Goal: Complete application form

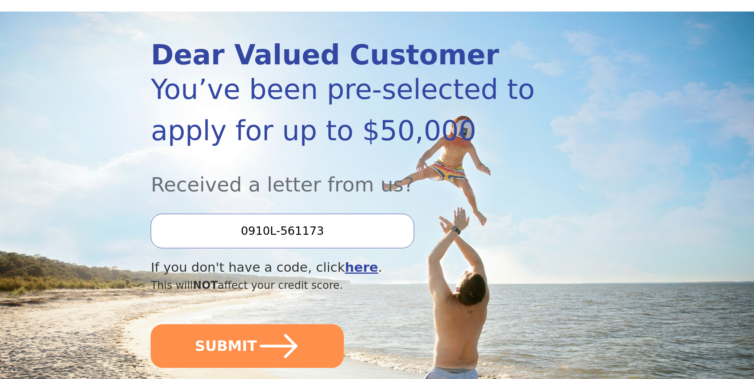
scroll to position [80, 0]
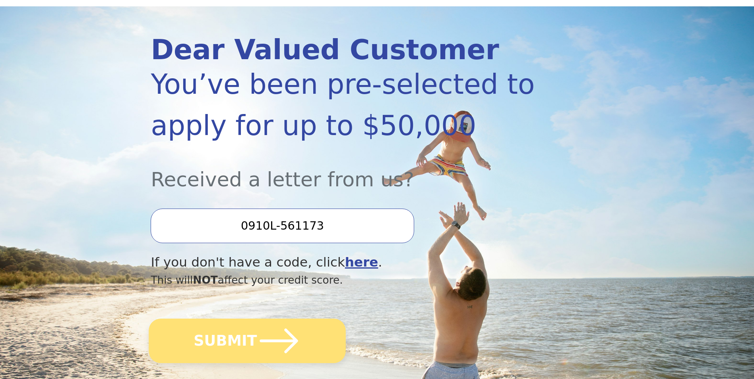
click at [239, 345] on button "SUBMIT" at bounding box center [247, 341] width 197 height 45
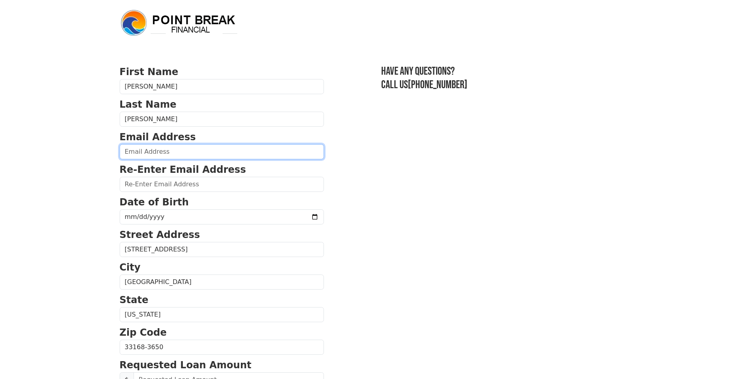
click at [186, 152] on input "email" at bounding box center [222, 151] width 204 height 15
type input "[EMAIL_ADDRESS][DOMAIN_NAME]"
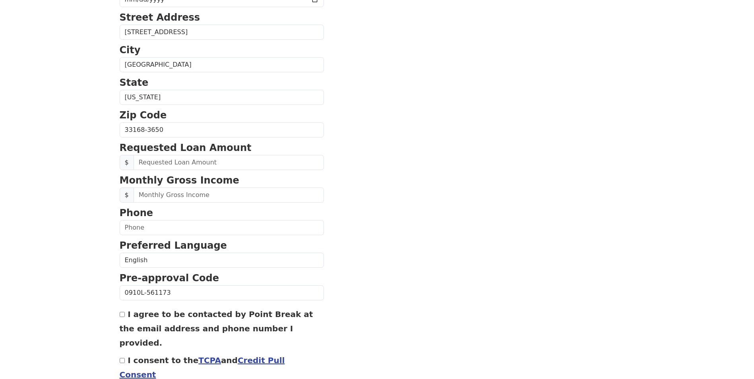
scroll to position [223, 0]
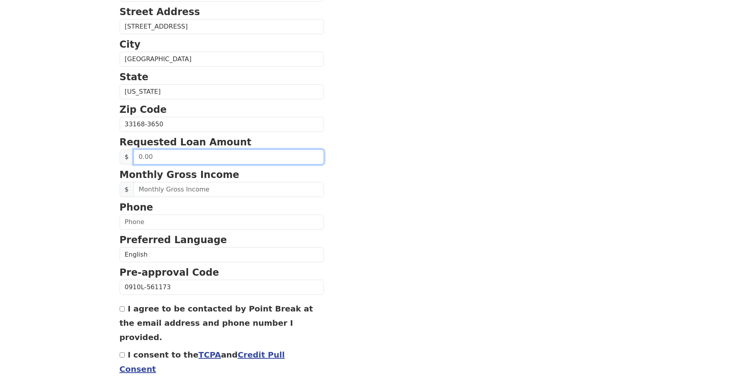
click at [152, 158] on input "text" at bounding box center [229, 157] width 191 height 15
type input "2,000.00"
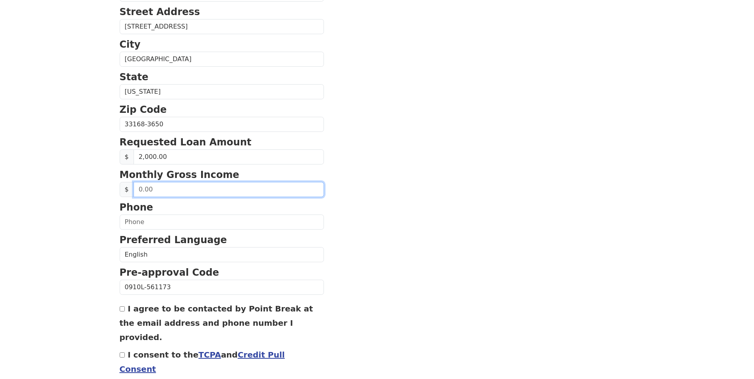
click at [154, 189] on input "text" at bounding box center [229, 189] width 191 height 15
type input "1,219.00"
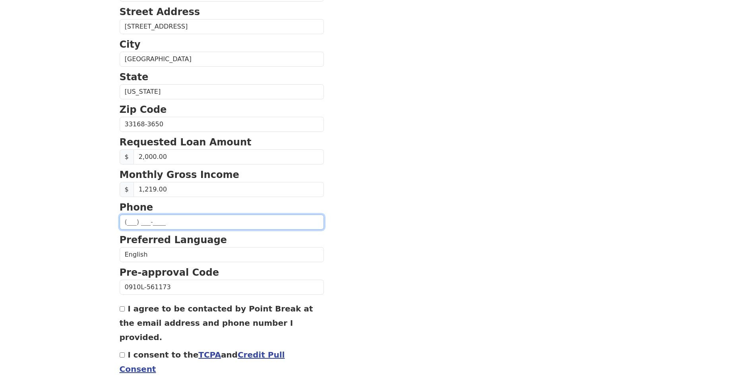
click at [152, 224] on input "text" at bounding box center [222, 222] width 204 height 15
type input "(786) 263-8485"
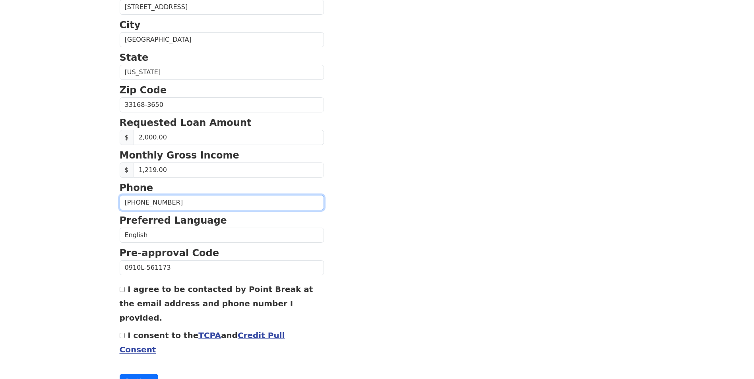
scroll to position [254, 0]
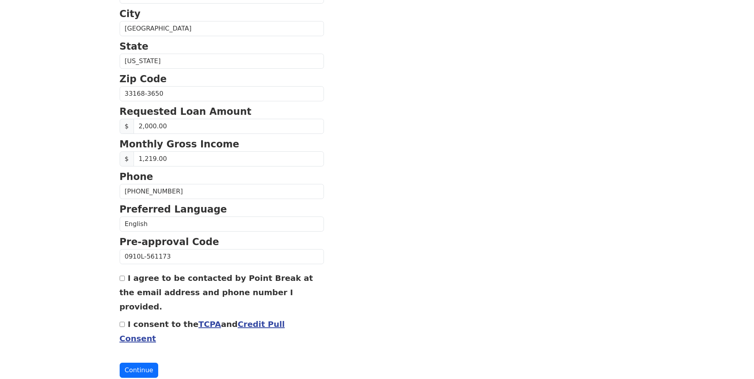
click at [122, 279] on input "I agree to be contacted by Point Break at the email address and phone number I …" at bounding box center [122, 278] width 5 height 5
checkbox input "true"
click at [120, 322] on input "I consent to the TCPA and Credit Pull Consent" at bounding box center [122, 324] width 5 height 5
checkbox input "true"
click at [139, 363] on button "Continue" at bounding box center [139, 370] width 39 height 15
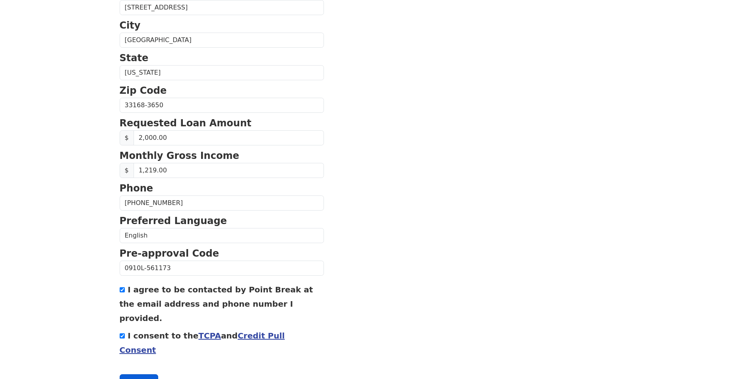
scroll to position [265, 0]
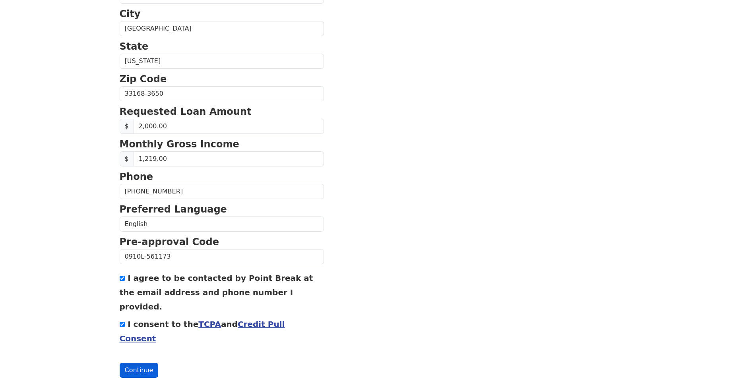
click at [130, 363] on button "Continue" at bounding box center [139, 370] width 39 height 15
click at [128, 363] on button "Continue" at bounding box center [139, 370] width 39 height 15
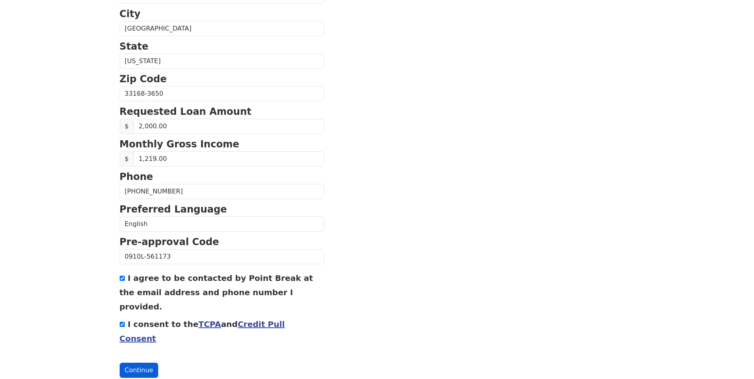
click at [141, 363] on button "Continue" at bounding box center [139, 370] width 39 height 15
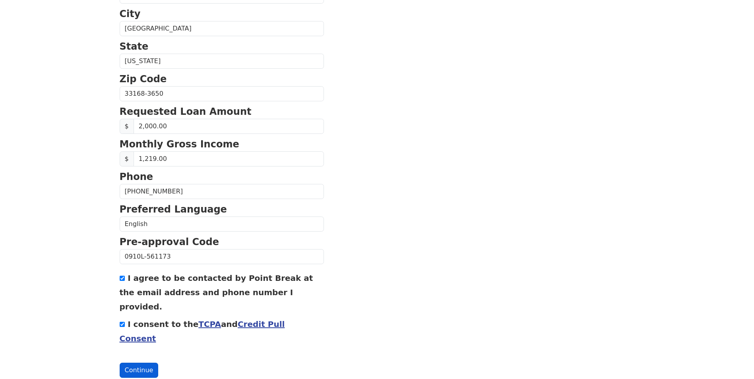
click at [141, 363] on button "Continue" at bounding box center [139, 370] width 39 height 15
click at [140, 363] on button "Continue" at bounding box center [139, 370] width 39 height 15
drag, startPoint x: 140, startPoint y: 340, endPoint x: 147, endPoint y: 340, distance: 6.4
click at [147, 363] on button "Continue" at bounding box center [139, 370] width 39 height 15
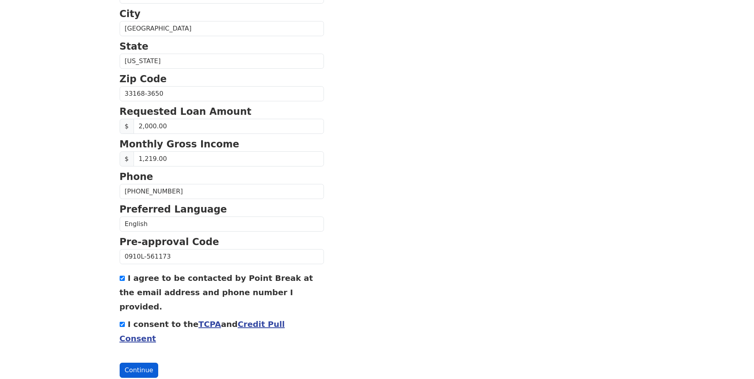
click at [133, 363] on button "Continue" at bounding box center [139, 370] width 39 height 15
